Goal: Find specific page/section: Find specific page/section

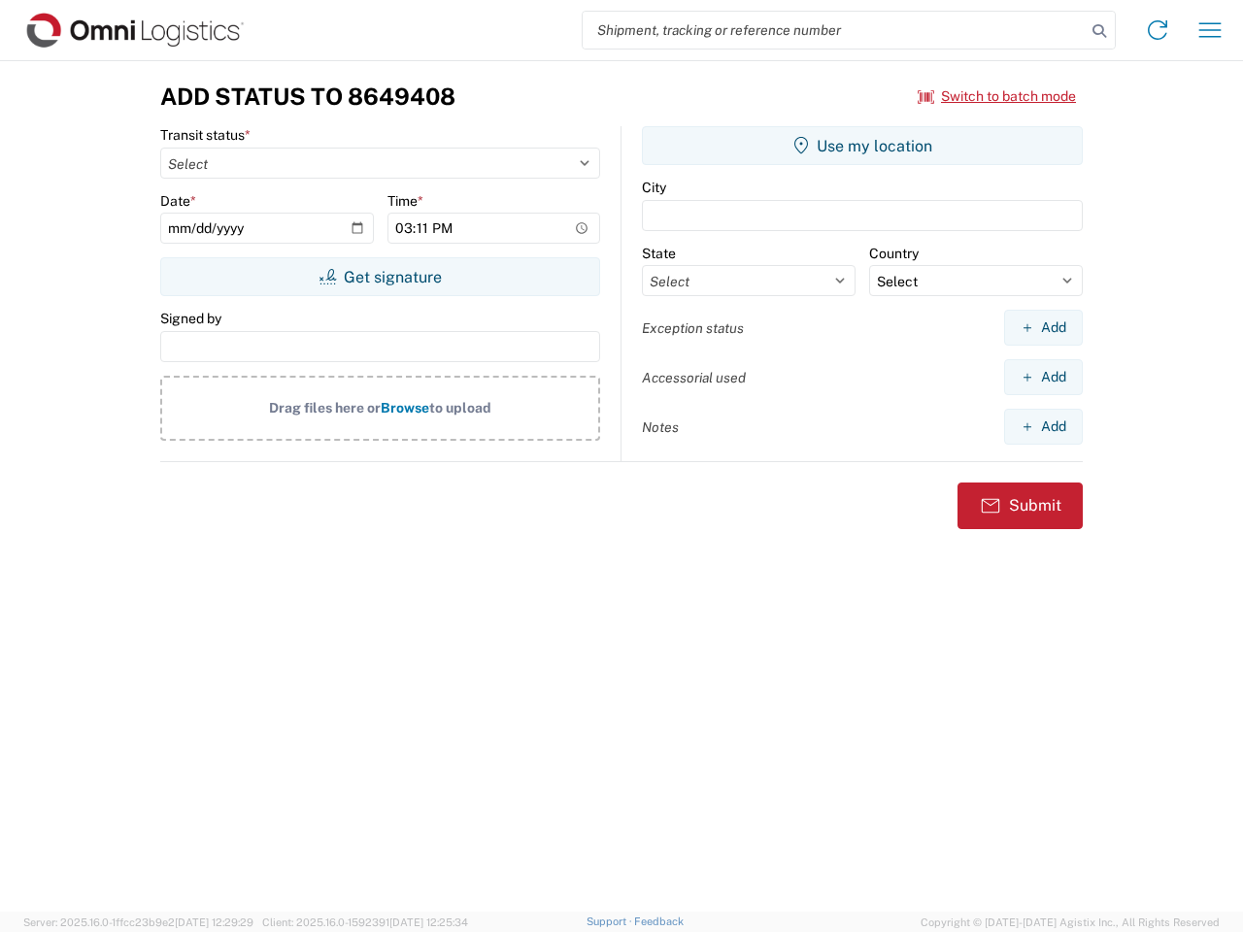
click at [834, 30] on input "search" at bounding box center [833, 30] width 503 height 37
click at [1099, 31] on icon at bounding box center [1098, 30] width 27 height 27
click at [1157, 30] on icon at bounding box center [1157, 30] width 31 height 31
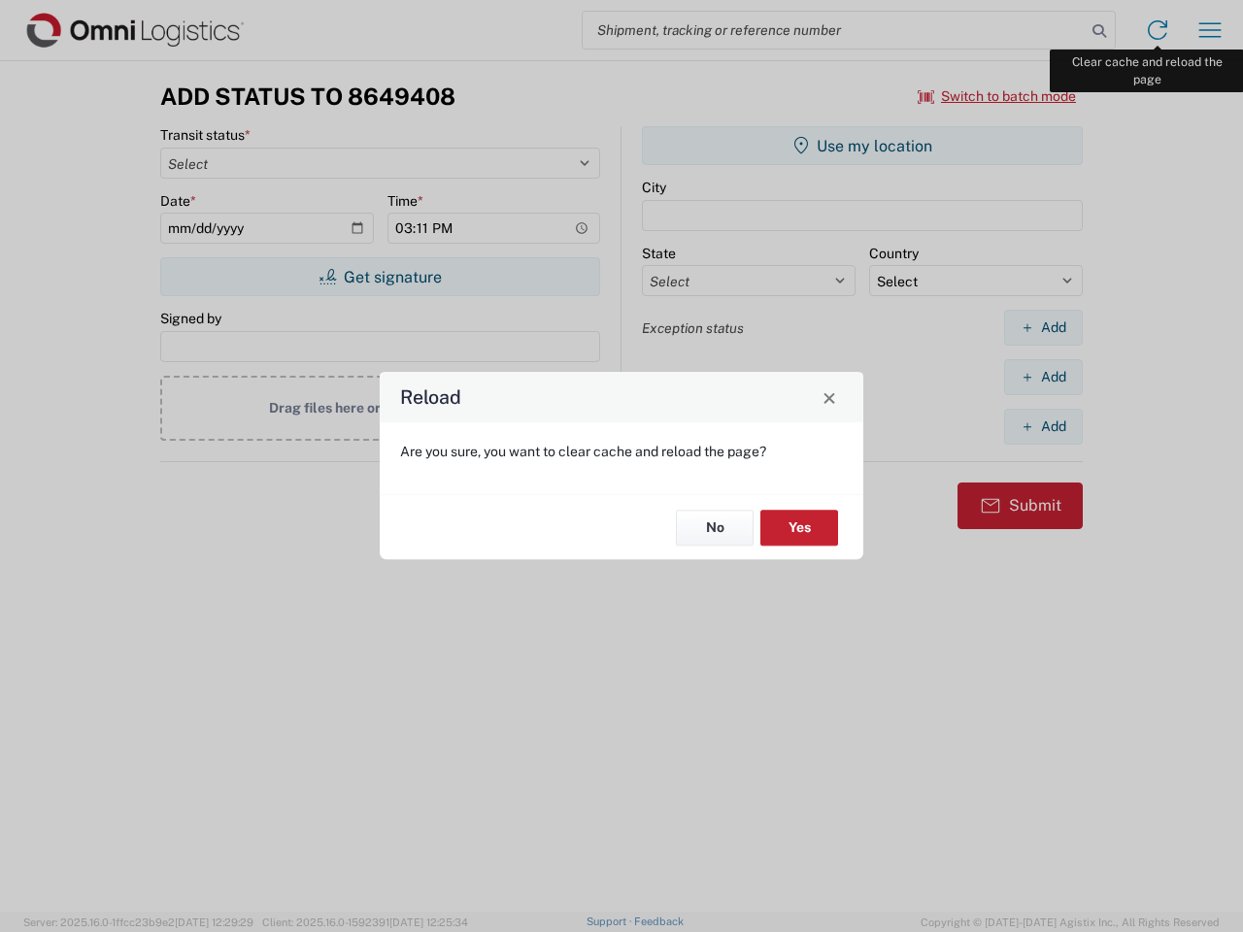
click at [1210, 30] on div "Reload Are you sure, you want to clear cache and reload the page? No Yes" at bounding box center [621, 466] width 1243 height 932
click at [997, 96] on div "Reload Are you sure, you want to clear cache and reload the page? No Yes" at bounding box center [621, 466] width 1243 height 932
click at [380, 277] on div "Reload Are you sure, you want to clear cache and reload the page? No Yes" at bounding box center [621, 466] width 1243 height 932
click at [862, 146] on div "Reload Are you sure, you want to clear cache and reload the page? No Yes" at bounding box center [621, 466] width 1243 height 932
click at [1043, 327] on div "Reload Are you sure, you want to clear cache and reload the page? No Yes" at bounding box center [621, 466] width 1243 height 932
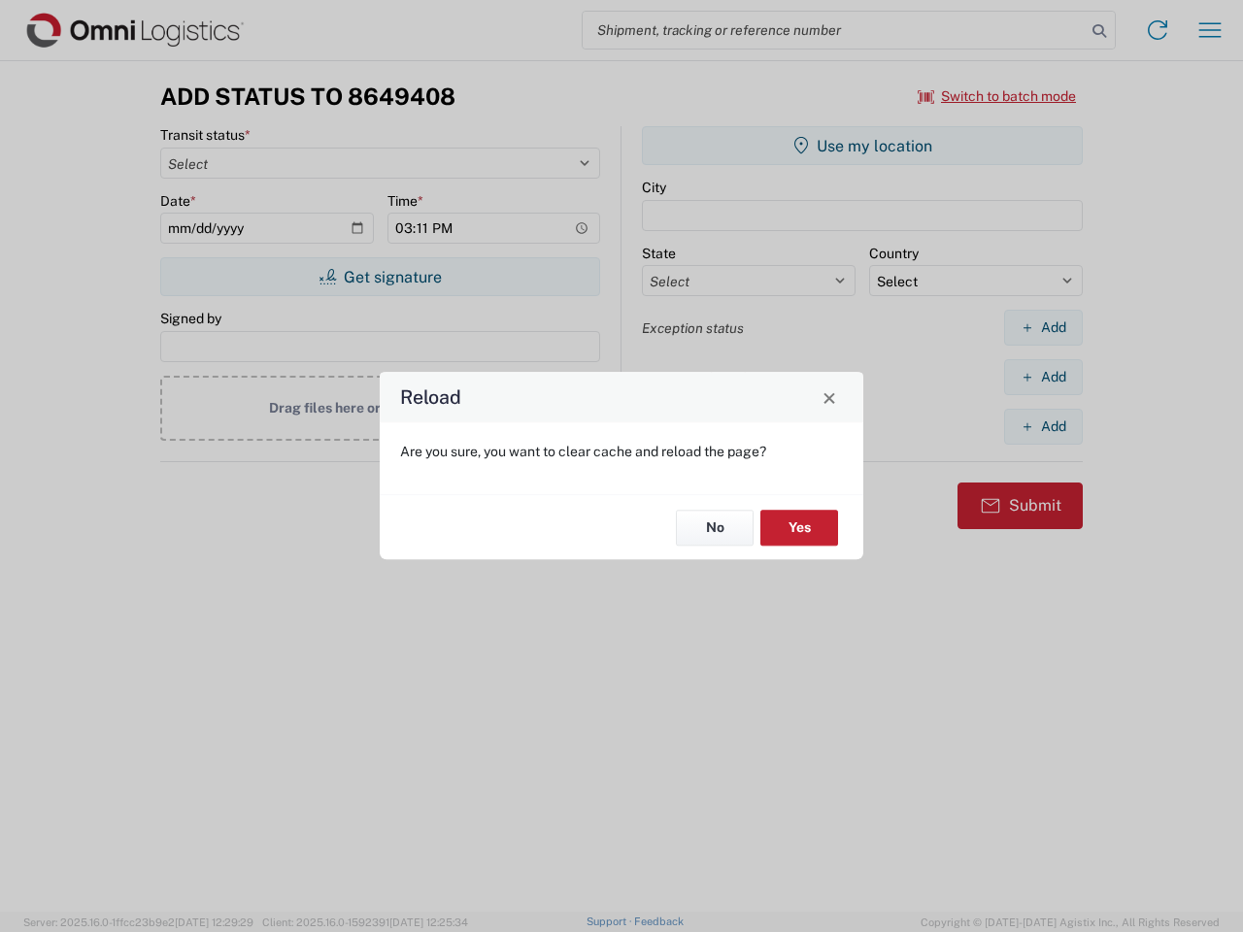
click at [1043, 377] on div "Reload Are you sure, you want to clear cache and reload the page? No Yes" at bounding box center [621, 466] width 1243 height 932
click at [1043, 426] on div "Reload Are you sure, you want to clear cache and reload the page? No Yes" at bounding box center [621, 466] width 1243 height 932
